Goal: Information Seeking & Learning: Understand process/instructions

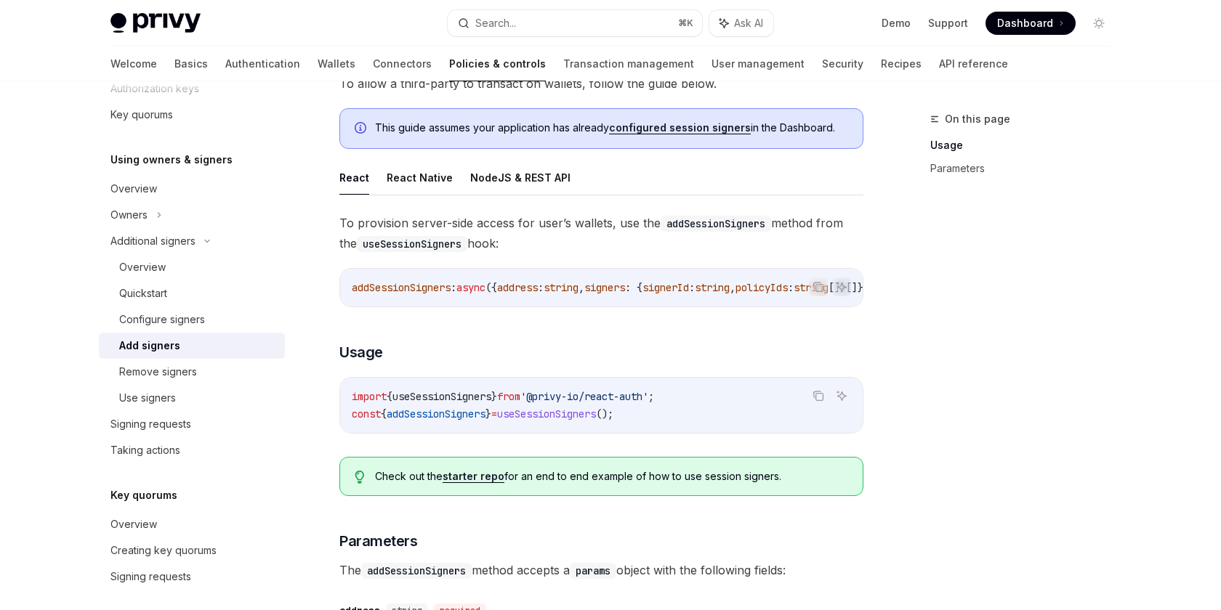
scroll to position [98, 0]
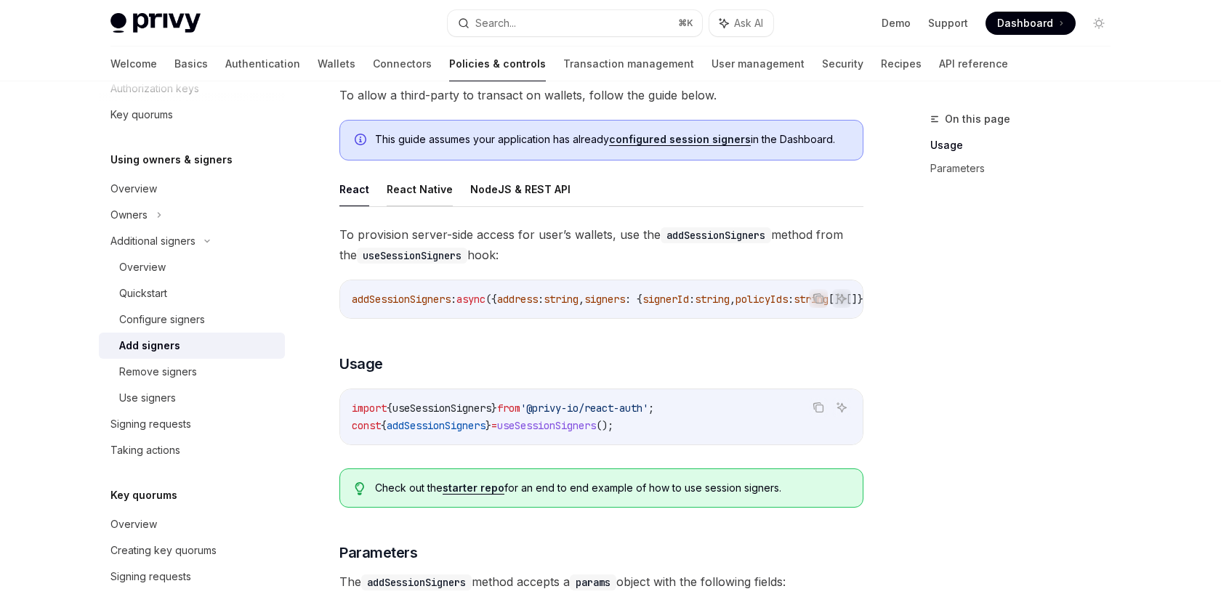
click at [405, 179] on button "React Native" at bounding box center [420, 189] width 66 height 34
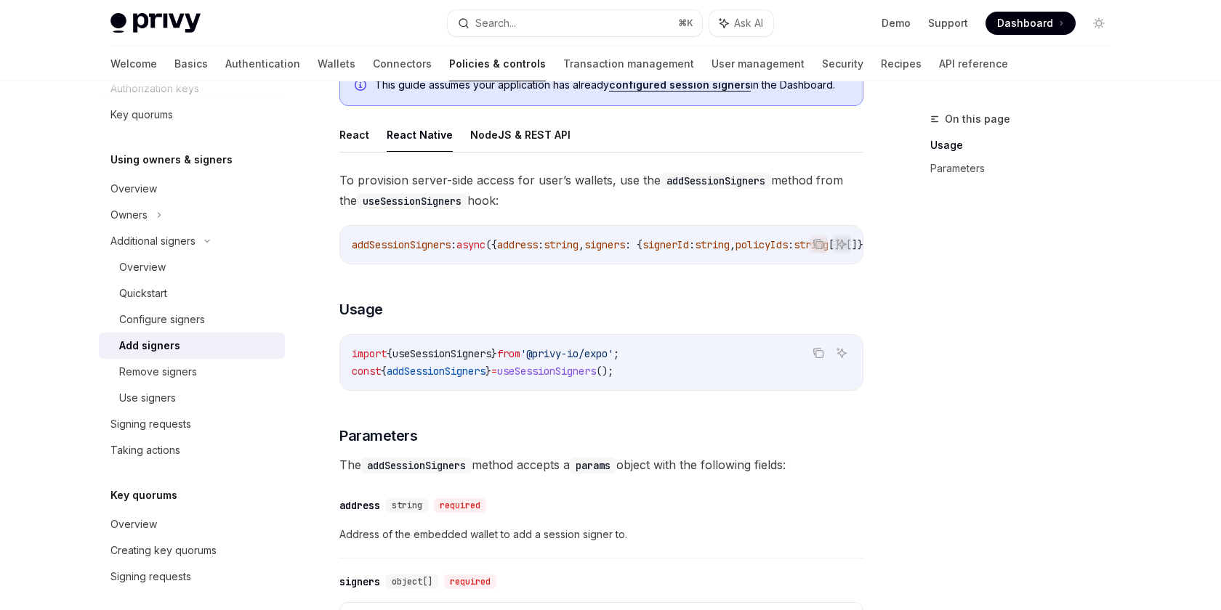
scroll to position [221, 0]
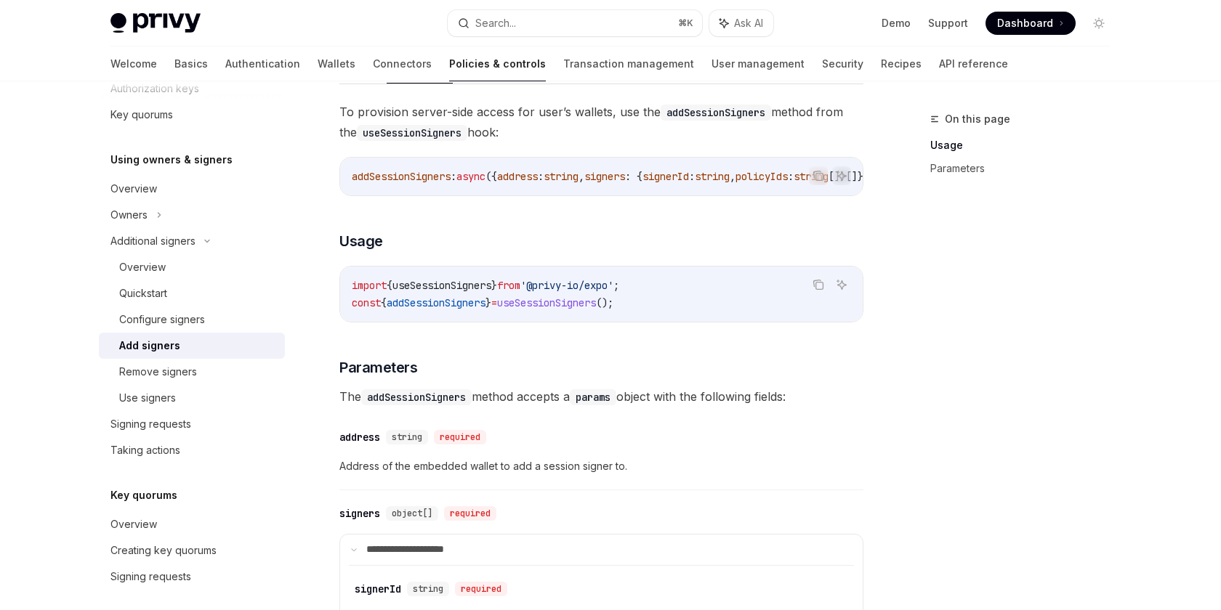
click at [474, 309] on span "addSessionSigners" at bounding box center [436, 302] width 99 height 13
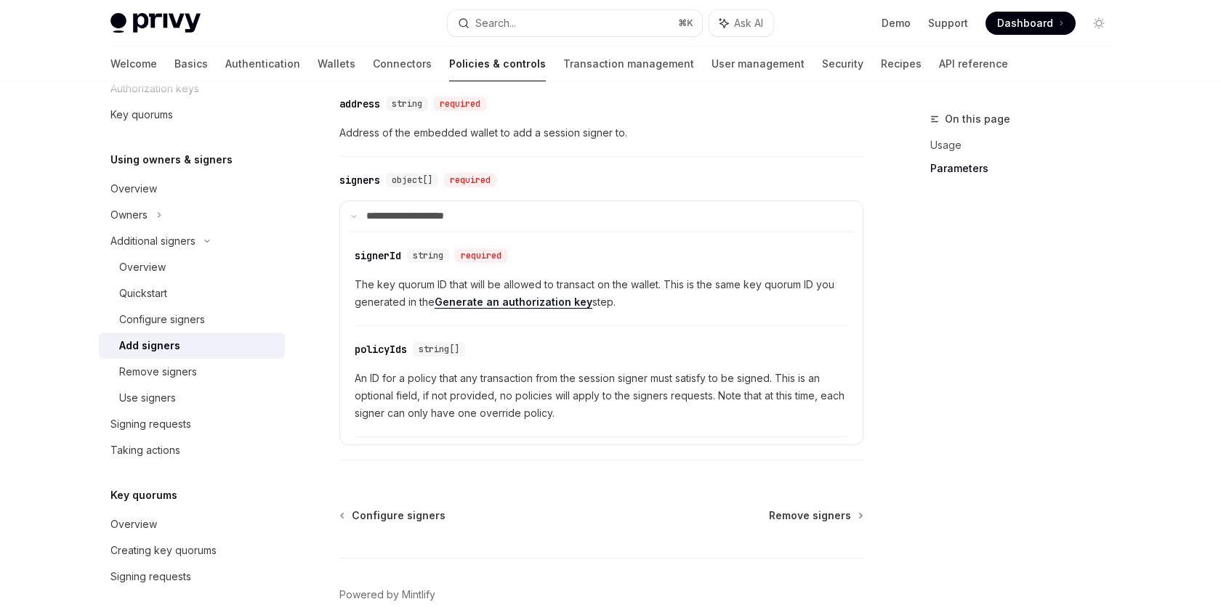
scroll to position [541, 0]
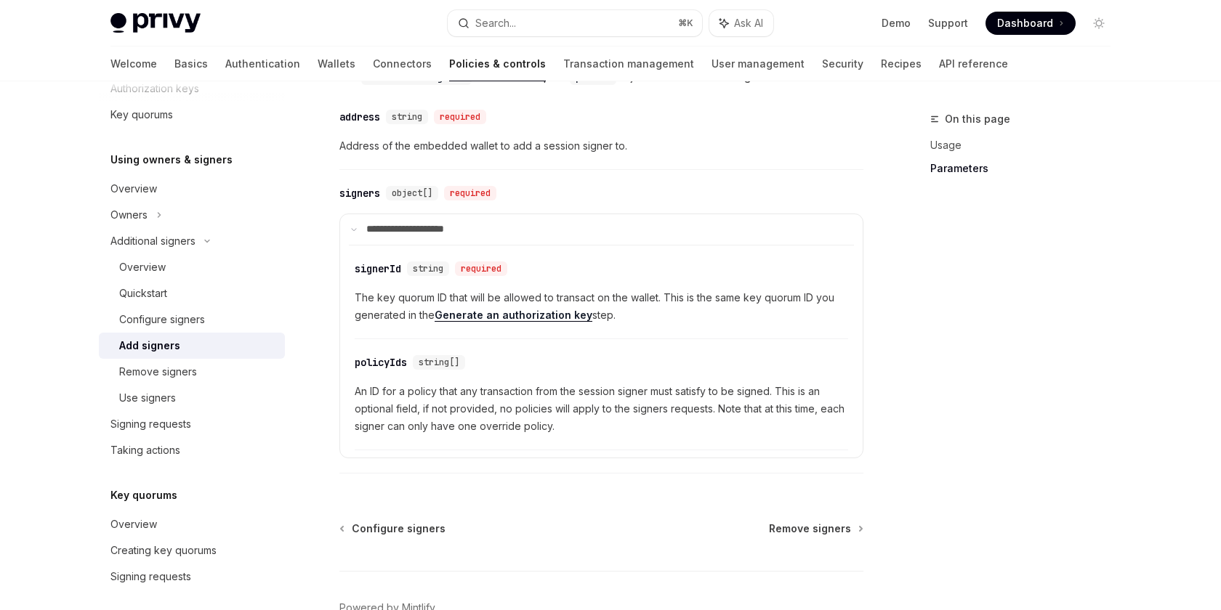
click at [404, 199] on span "object[]" at bounding box center [412, 193] width 41 height 12
click at [365, 160] on div "​ address string required Address of the embedded wallet to add a session signe…" at bounding box center [601, 135] width 524 height 69
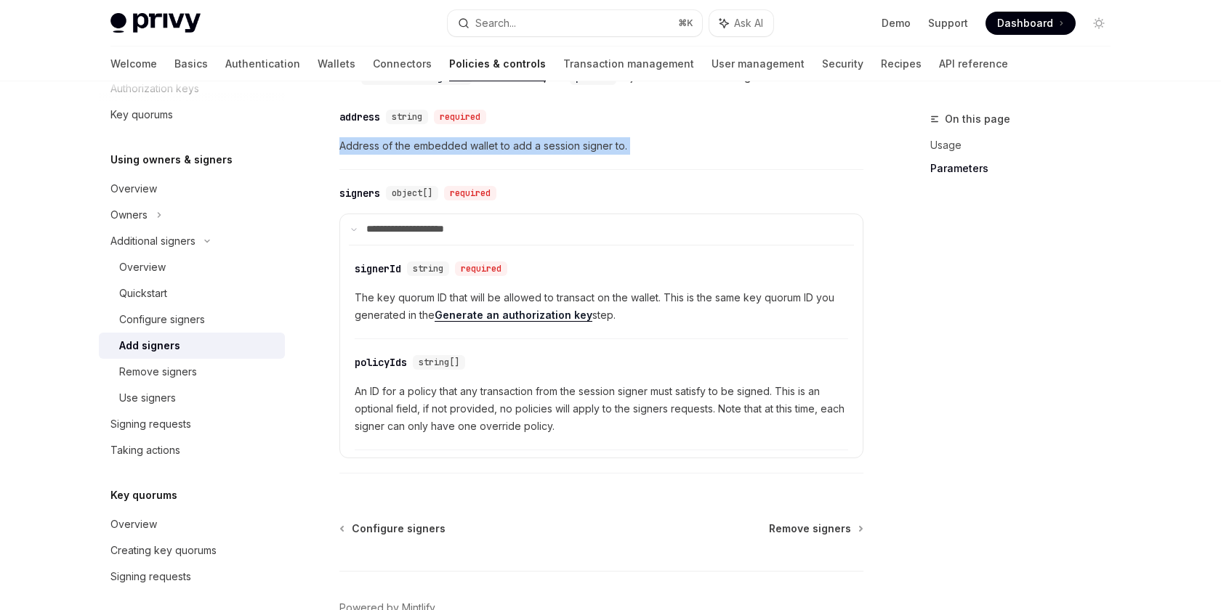
click at [368, 147] on span "Address of the embedded wallet to add a session signer to." at bounding box center [601, 145] width 524 height 17
drag, startPoint x: 368, startPoint y: 147, endPoint x: 606, endPoint y: 158, distance: 238.5
click at [606, 155] on span "Address of the embedded wallet to add a session signer to." at bounding box center [601, 145] width 524 height 17
click at [609, 155] on span "Address of the embedded wallet to add a session signer to." at bounding box center [601, 145] width 524 height 17
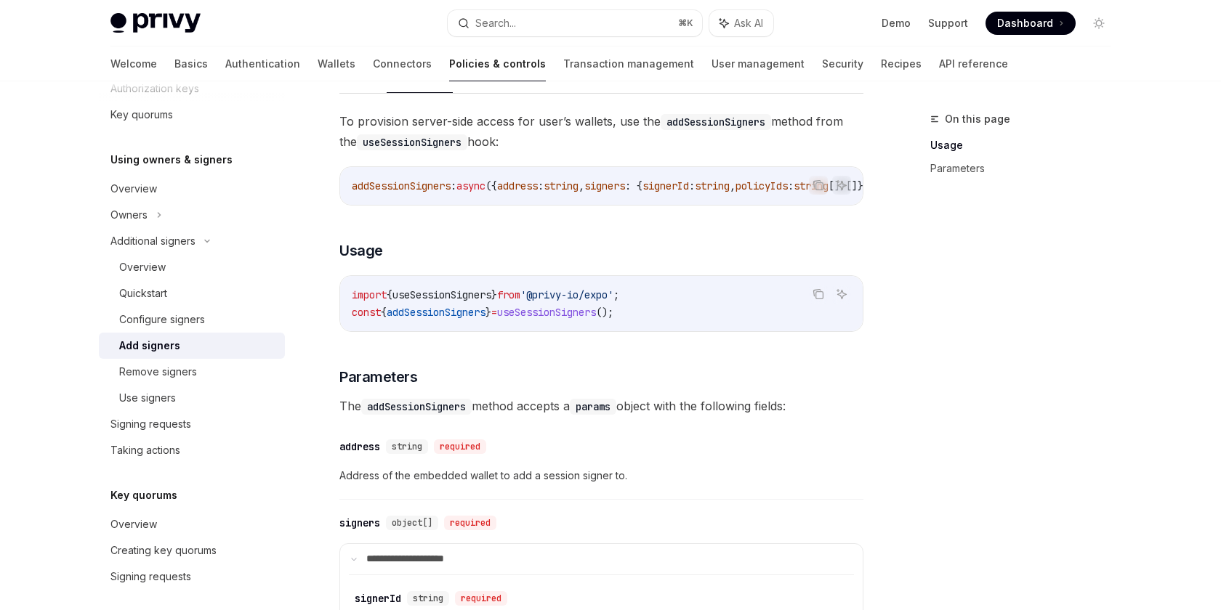
scroll to position [0, 0]
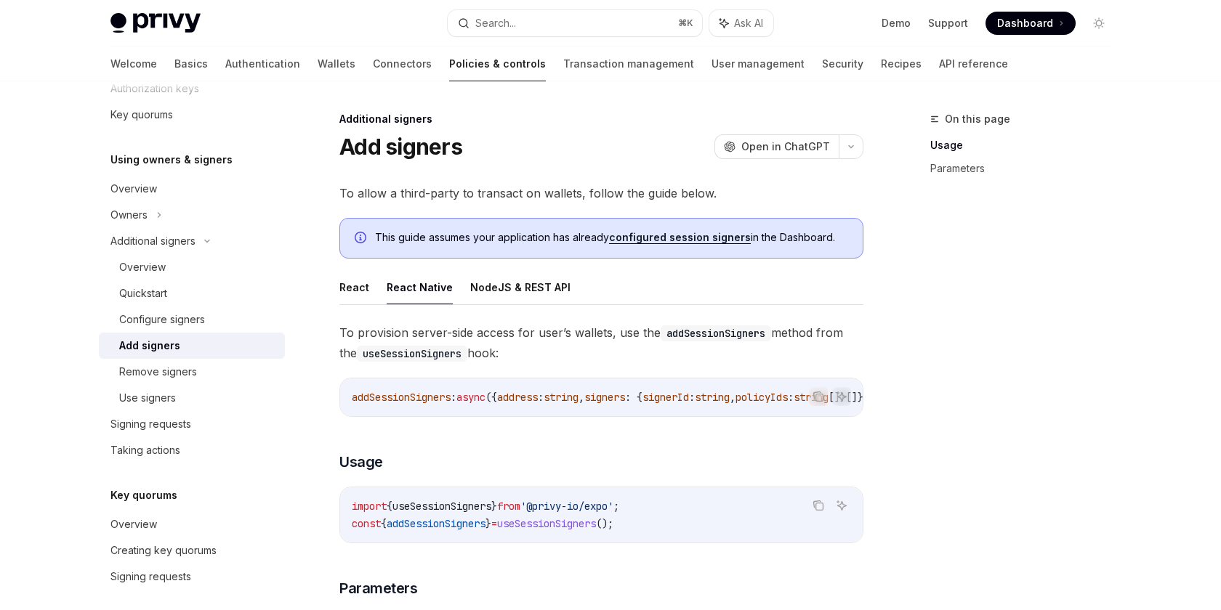
click at [368, 283] on ul "React React Native NodeJS & REST API" at bounding box center [601, 287] width 524 height 35
click at [363, 286] on button "React" at bounding box center [354, 287] width 30 height 34
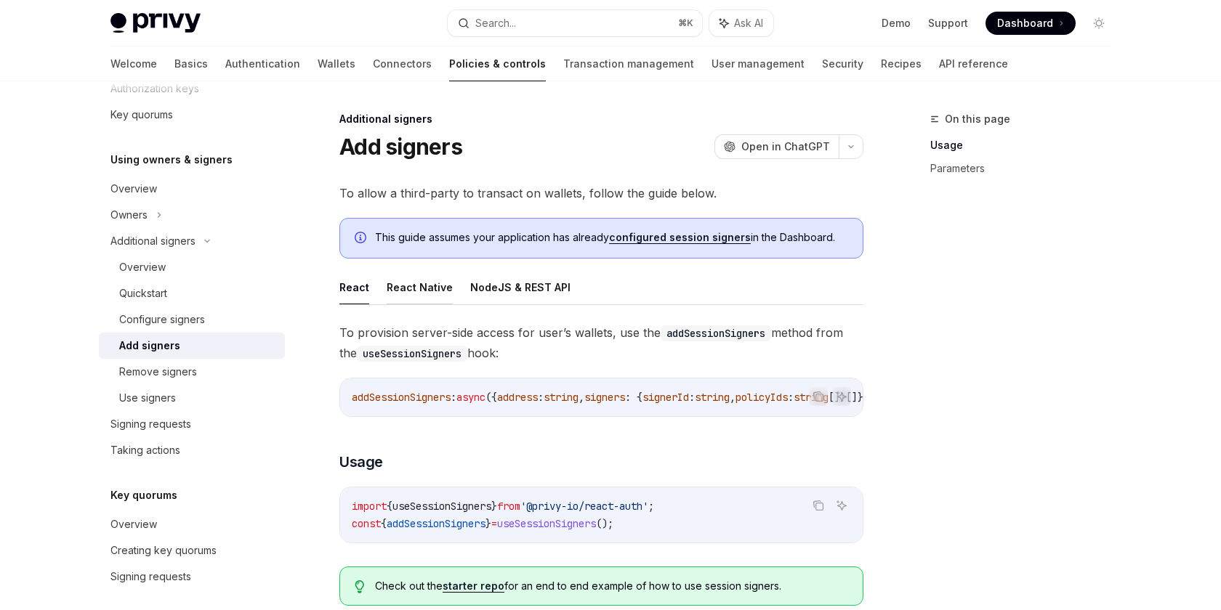
click at [426, 272] on button "React Native" at bounding box center [420, 287] width 66 height 34
type textarea "*"
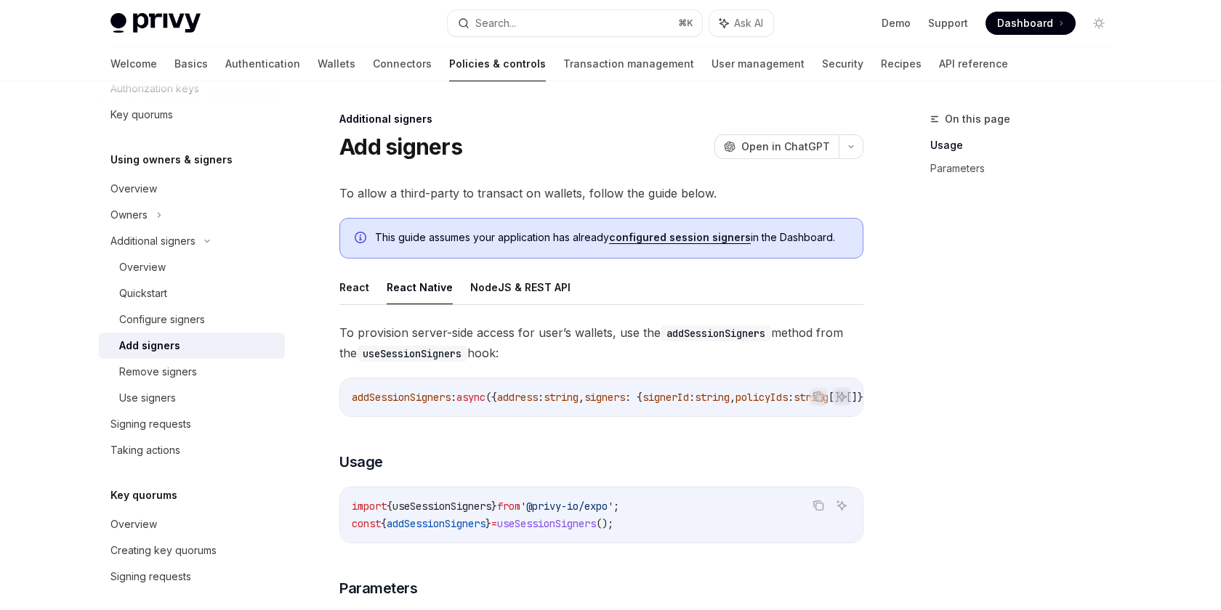
click at [386, 392] on span "addSessionSigners" at bounding box center [401, 397] width 99 height 13
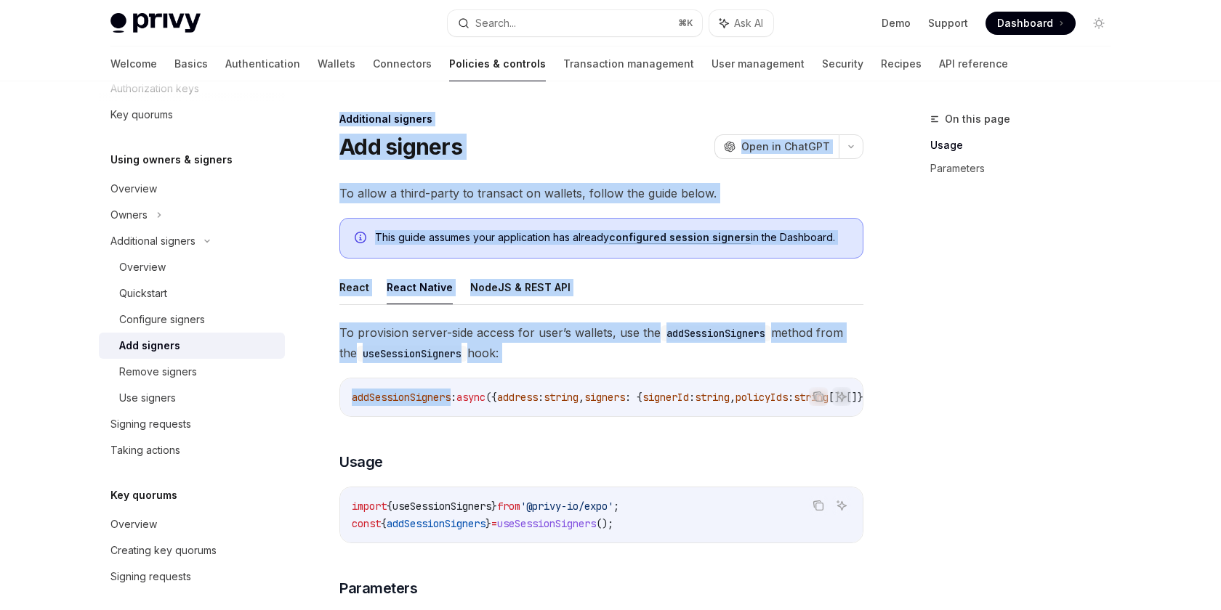
scroll to position [0, 293]
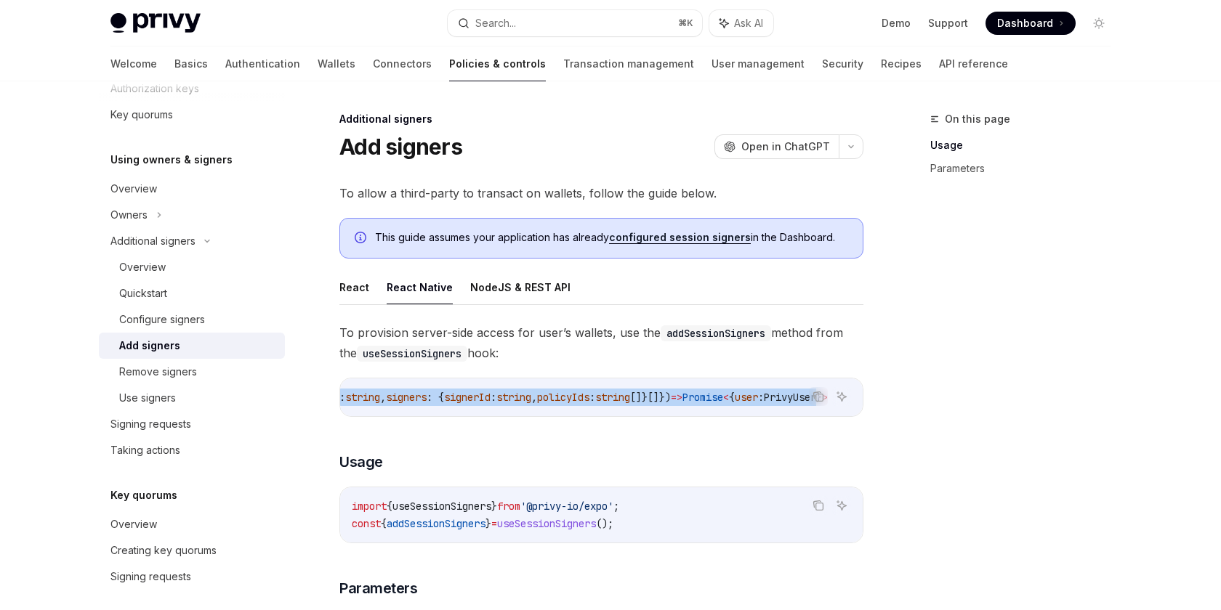
drag, startPoint x: 386, startPoint y: 392, endPoint x: 798, endPoint y: 396, distance: 411.9
click at [798, 396] on span "addSessionSigners : async ({ address : string , signers : { signerId : string ,…" at bounding box center [490, 397] width 674 height 13
click at [822, 397] on icon "Copy the contents from the code block" at bounding box center [818, 397] width 12 height 12
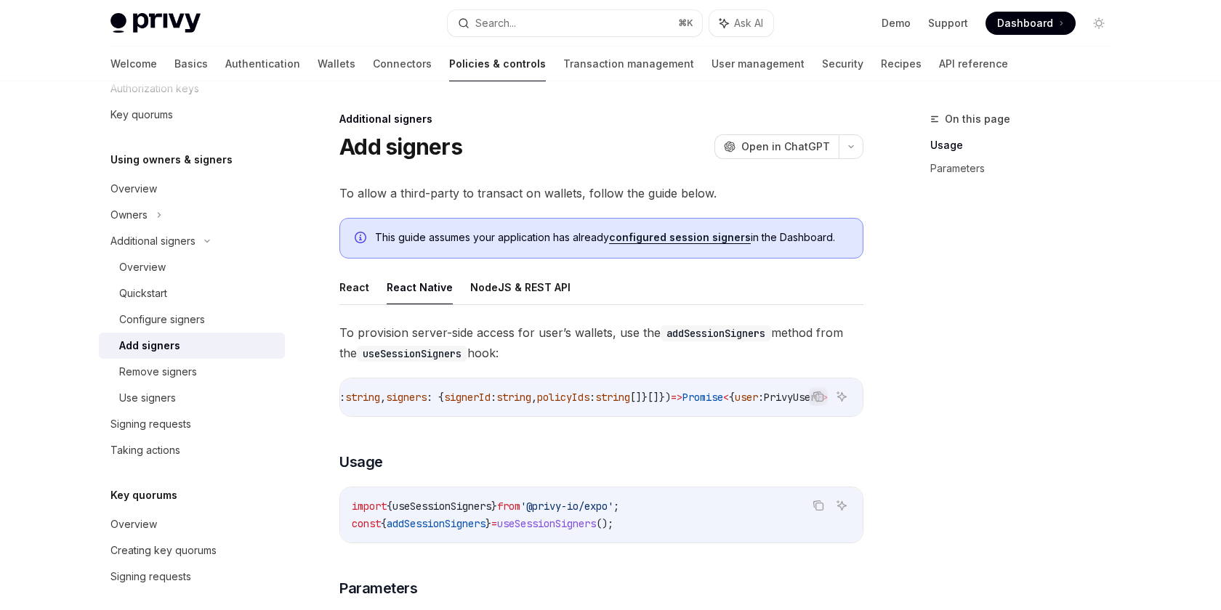
click at [374, 156] on h1 "Add signers" at bounding box center [400, 147] width 123 height 26
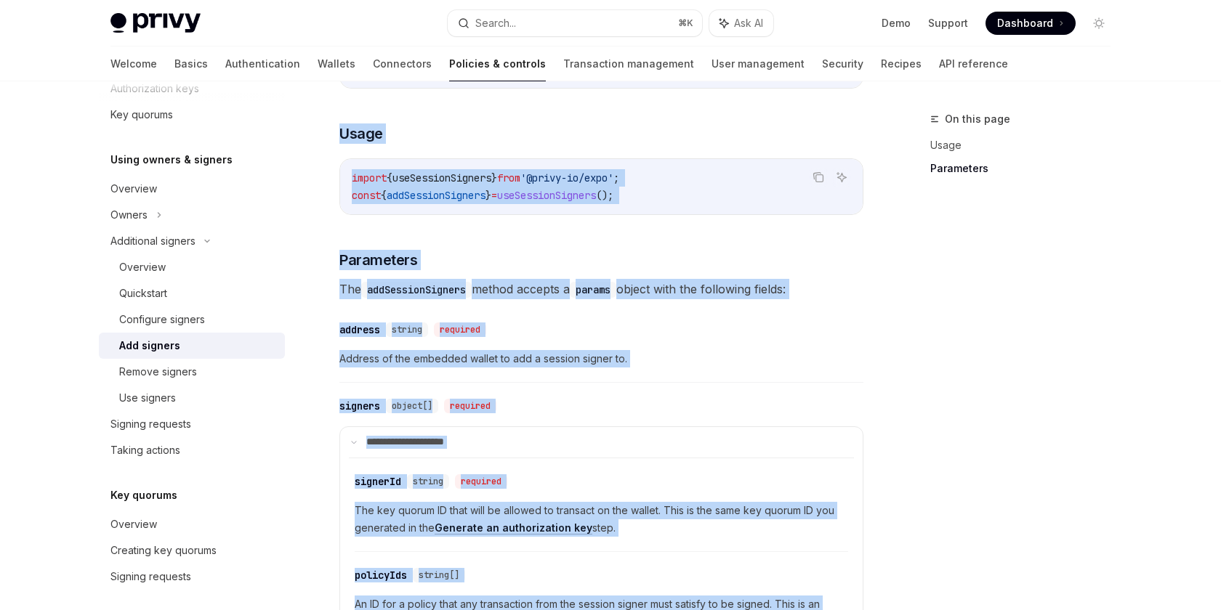
scroll to position [633, 0]
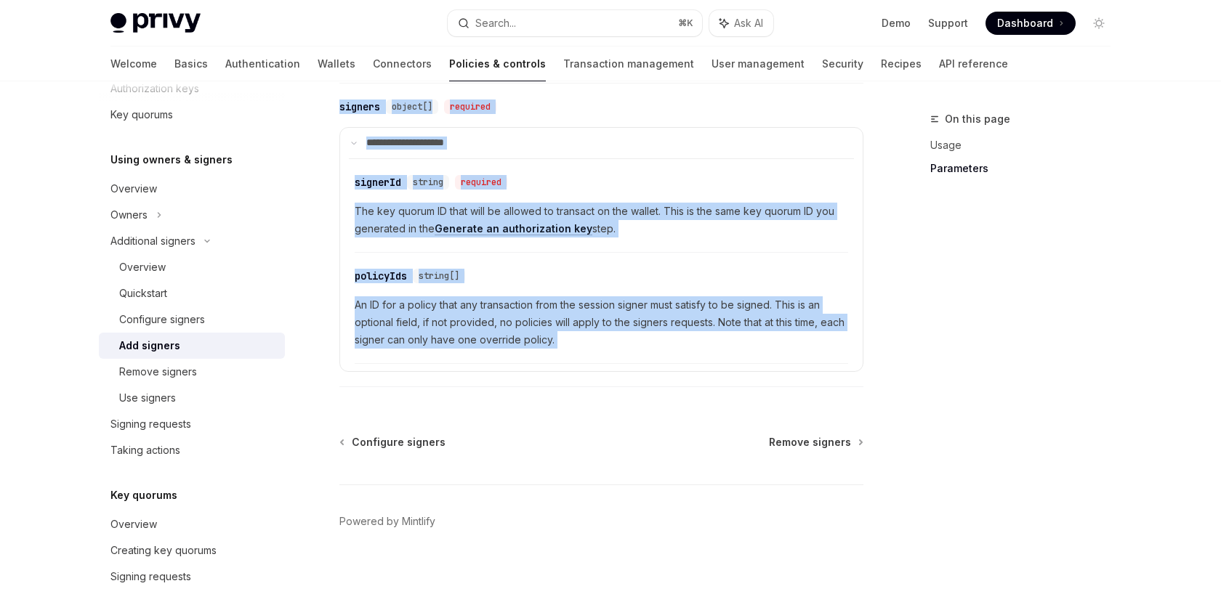
drag, startPoint x: 374, startPoint y: 156, endPoint x: 562, endPoint y: 339, distance: 261.5
click at [562, 339] on div "**********" at bounding box center [465, 47] width 802 height 1128
copy div "**********"
